Goal: Information Seeking & Learning: Learn about a topic

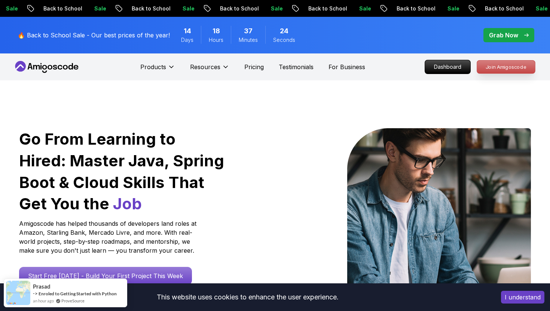
click at [497, 69] on p "Join Amigoscode" at bounding box center [506, 67] width 58 height 13
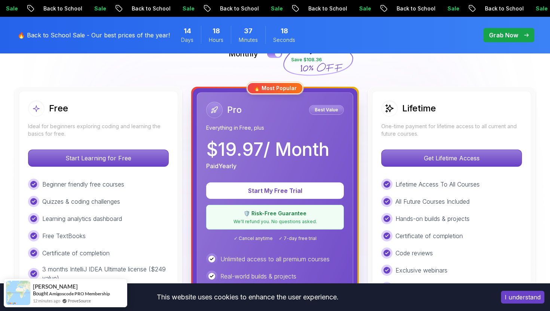
scroll to position [193, 0]
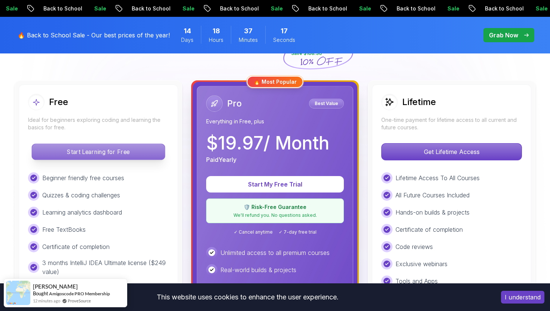
click at [156, 153] on p "Start Learning for Free" at bounding box center [98, 152] width 133 height 16
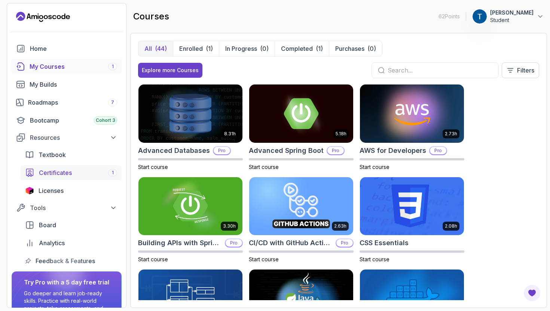
click at [61, 177] on link "Certificates 1" at bounding box center [71, 172] width 101 height 15
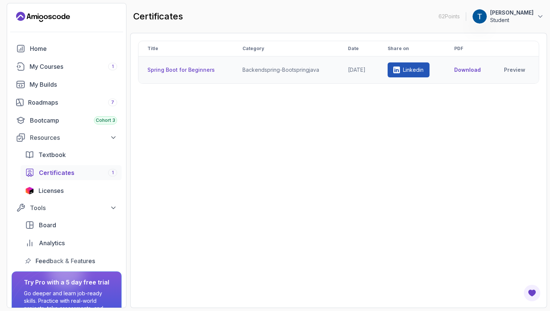
click at [414, 69] on p "Linkedin" at bounding box center [413, 69] width 21 height 7
click at [512, 68] on link "Preview" at bounding box center [517, 69] width 26 height 7
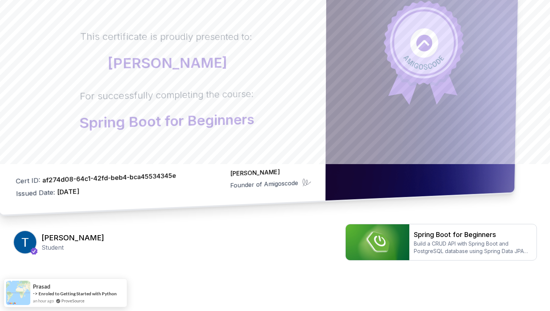
scroll to position [162, 0]
